Goal: Information Seeking & Learning: Find specific fact

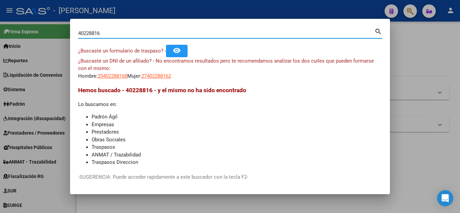
drag, startPoint x: 103, startPoint y: 34, endPoint x: 56, endPoint y: 36, distance: 46.8
click at [56, 36] on div "40228816 Buscar (apellido, dni, cuil, nro traspaso, cuit, obra social) search ¿…" at bounding box center [230, 106] width 460 height 213
type input "96384594"
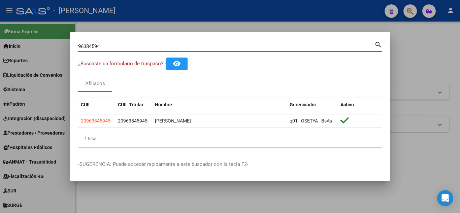
click at [85, 45] on input "96384594" at bounding box center [226, 46] width 296 height 6
click at [94, 48] on input "96384594" at bounding box center [226, 46] width 296 height 6
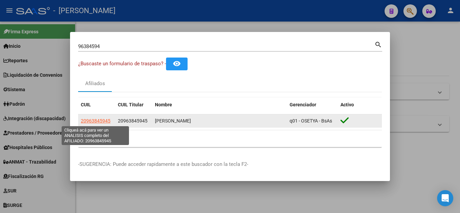
click at [94, 120] on span "20963845945" at bounding box center [96, 120] width 30 height 5
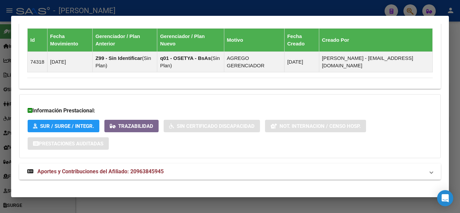
scroll to position [421, 0]
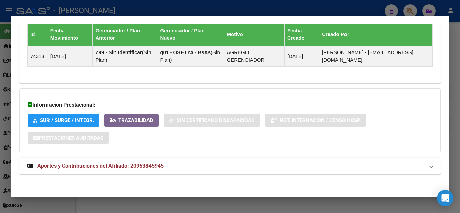
click at [72, 168] on span "Aportes y Contribuciones del Afiliado: 20963845945" at bounding box center [100, 166] width 126 height 6
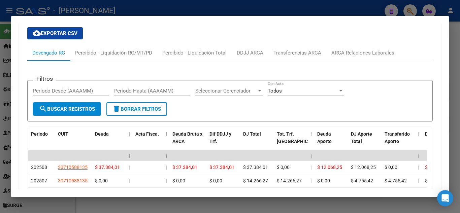
scroll to position [657, 0]
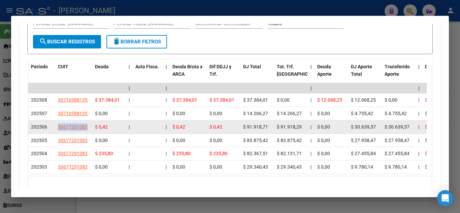
drag, startPoint x: 90, startPoint y: 127, endPoint x: 53, endPoint y: 128, distance: 36.7
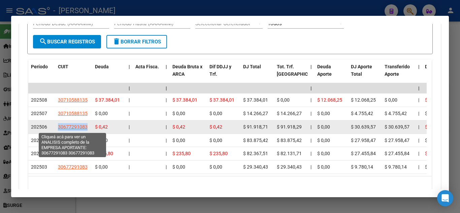
click at [70, 128] on span "30677291083" at bounding box center [73, 126] width 30 height 5
copy div "30677291083"
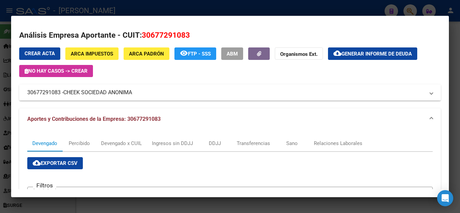
scroll to position [0, 0]
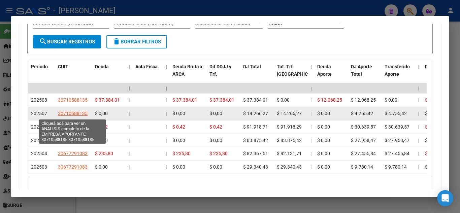
click at [74, 112] on span "30710588135" at bounding box center [73, 113] width 30 height 5
type textarea "30710588135"
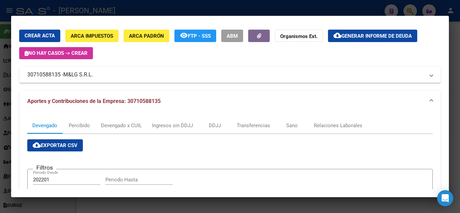
scroll to position [34, 0]
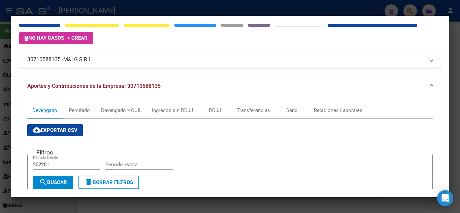
click at [62, 60] on mat-panel-title "30710588135 - M&LG S.R.L." at bounding box center [225, 60] width 397 height 8
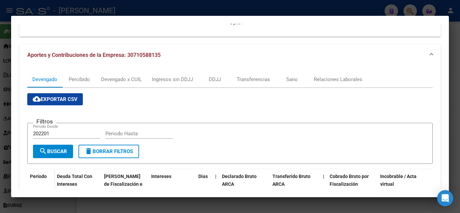
scroll to position [109, 0]
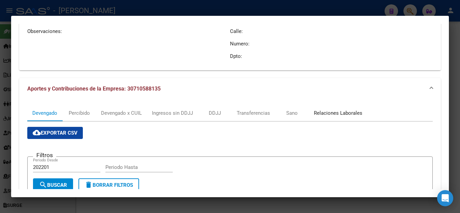
click at [341, 114] on div "Relaciones Laborales" at bounding box center [338, 112] width 48 height 7
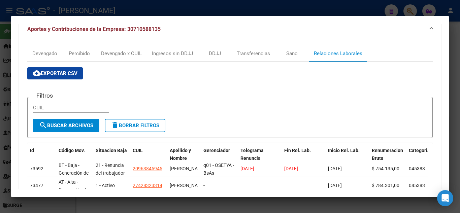
scroll to position [277, 0]
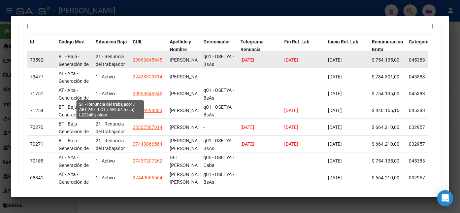
drag, startPoint x: 106, startPoint y: 56, endPoint x: 112, endPoint y: 56, distance: 6.1
click at [112, 56] on span "21 - Renuncia del trabajador / ART.240 - LCT / ART.64 Inc.a) L22248 y otras" at bounding box center [110, 76] width 29 height 44
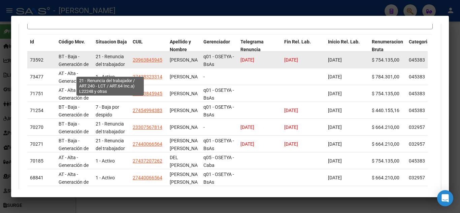
scroll to position [32, 0]
click at [112, 65] on div "21 - Renuncia del trabajador / ART.240 - LCT / ART.64 Inc.a) L22248 y otras" at bounding box center [112, 60] width 32 height 14
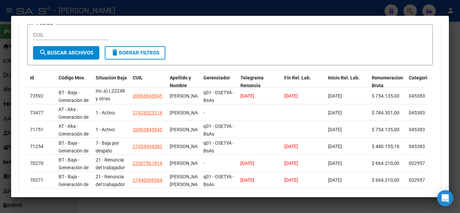
scroll to position [244, 0]
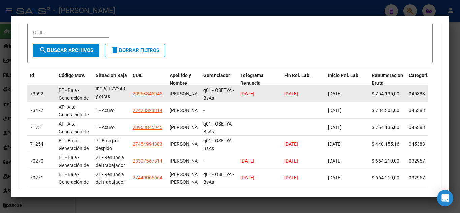
drag, startPoint x: 242, startPoint y: 95, endPoint x: 268, endPoint y: 92, distance: 25.4
click at [268, 92] on div "[DATE]" at bounding box center [259, 94] width 38 height 8
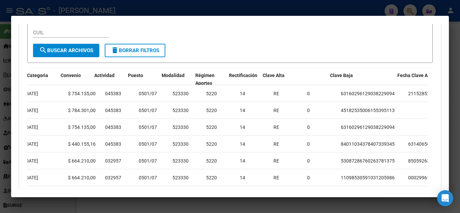
scroll to position [0, 470]
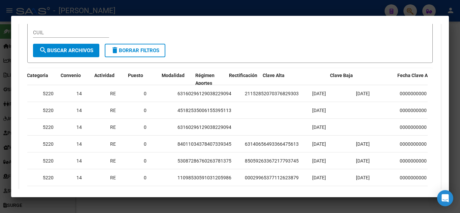
drag, startPoint x: 365, startPoint y: 94, endPoint x: 440, endPoint y: 92, distance: 75.1
click at [440, 92] on mat-dialog-content "Análisis Empresa Aportante - CUIT: 30710588135 Crear Acta ARCA Impuestos ARCA P…" at bounding box center [230, 106] width 438 height 165
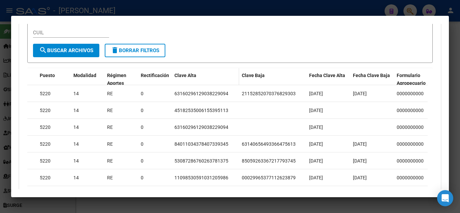
click at [209, 74] on div "Clave Alta" at bounding box center [205, 76] width 62 height 8
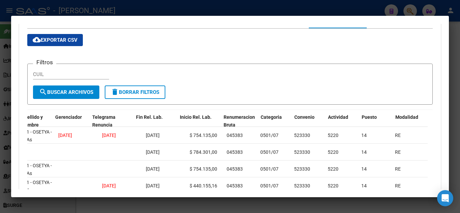
scroll to position [0, 0]
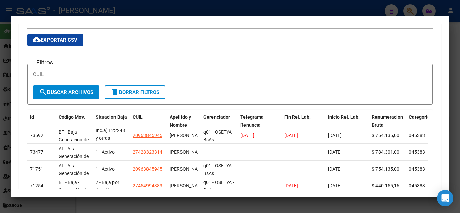
drag, startPoint x: 182, startPoint y: 134, endPoint x: 0, endPoint y: 174, distance: 186.4
click at [0, 175] on div "96384594 Buscar (apellido, dni, cuil, nro traspaso, cuit, obra social) search ¿…" at bounding box center [230, 106] width 460 height 213
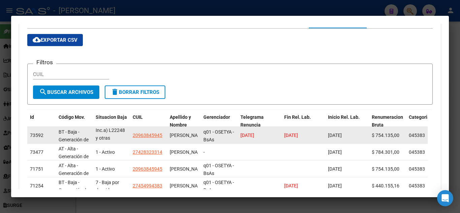
click at [123, 137] on div "21 - Renuncia del trabajador / ART.240 - LCT / ART.64 Inc.a) L22248 y otras" at bounding box center [112, 135] width 32 height 14
click at [182, 133] on span "[PERSON_NAME]" at bounding box center [188, 135] width 36 height 5
click at [179, 137] on span "[PERSON_NAME]" at bounding box center [188, 135] width 36 height 5
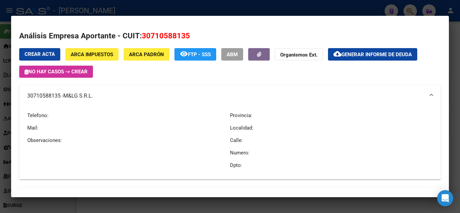
click at [64, 96] on mat-panel-title "30710588135 - M&LG S.R.L." at bounding box center [225, 96] width 397 height 8
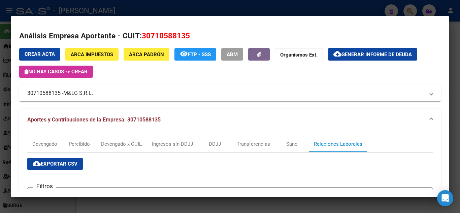
click at [382, 11] on div at bounding box center [230, 106] width 460 height 213
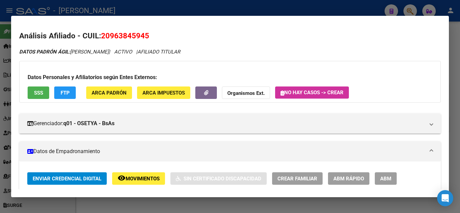
drag, startPoint x: 112, startPoint y: 34, endPoint x: 144, endPoint y: 36, distance: 31.7
click at [144, 36] on span "20963845945" at bounding box center [125, 35] width 48 height 9
copy span "96384594"
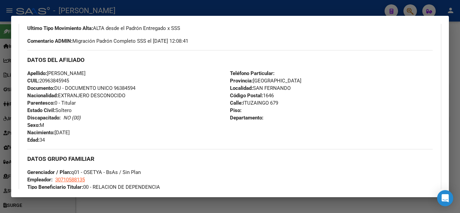
scroll to position [202, 0]
